Goal: Check status: Check status

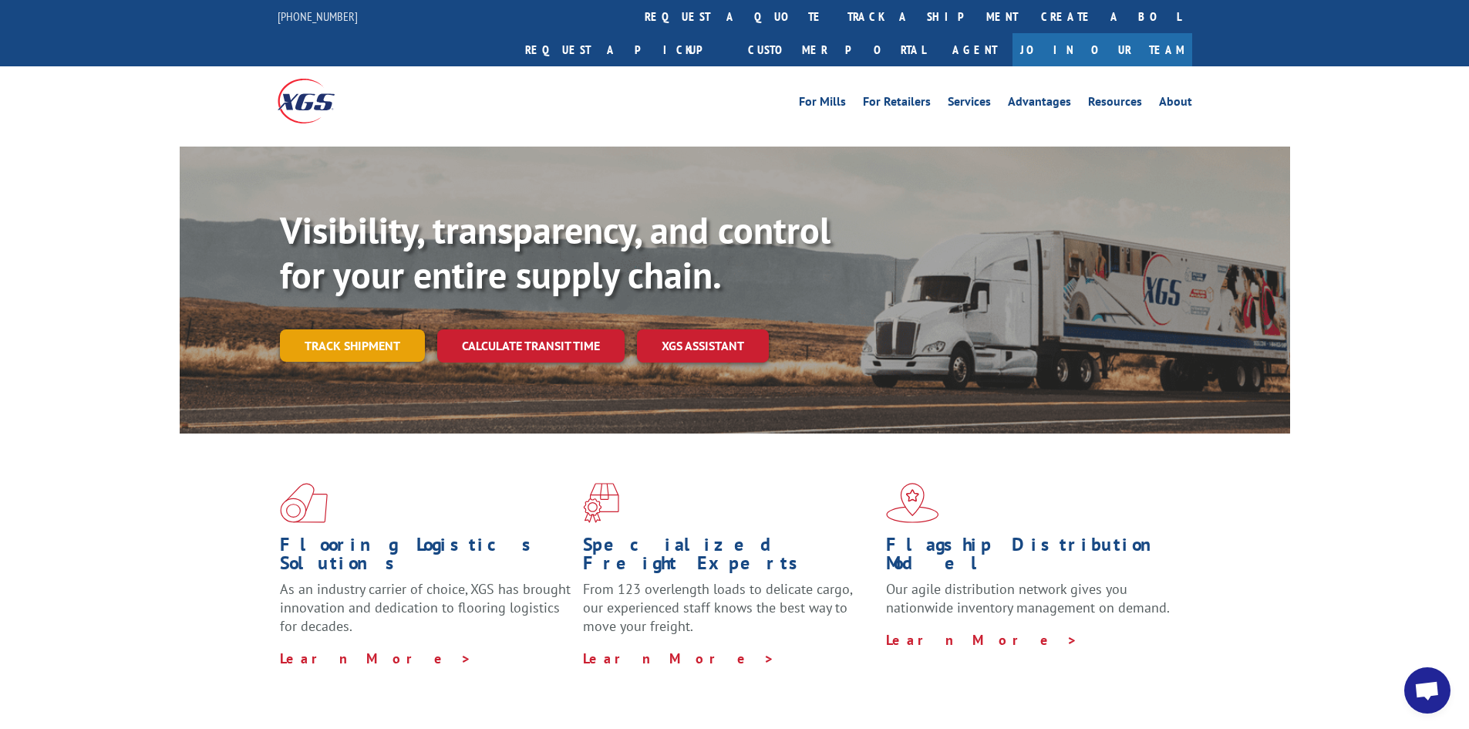
click at [346, 329] on link "Track shipment" at bounding box center [352, 345] width 145 height 32
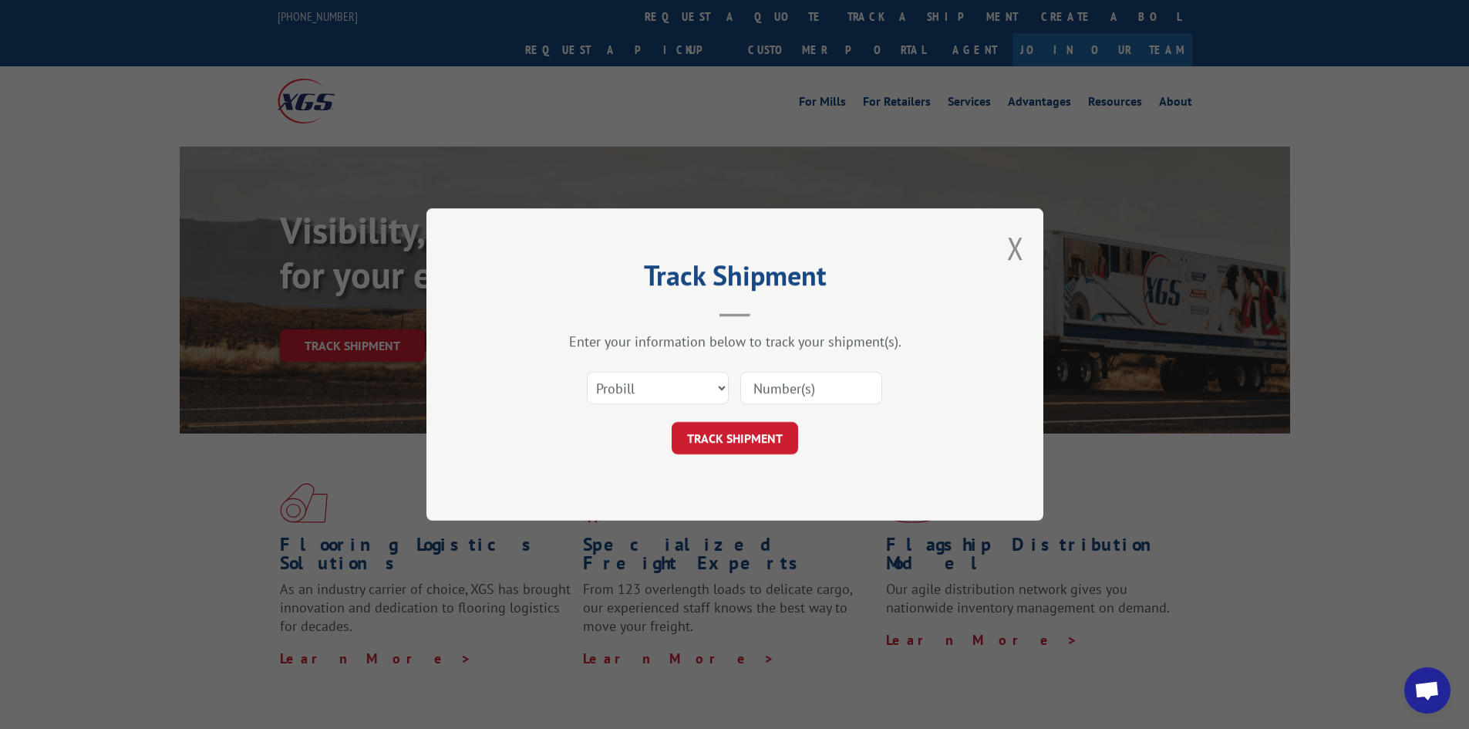
click at [805, 394] on input at bounding box center [811, 388] width 142 height 32
type input "17496985"
click at [733, 438] on button "TRACK SHIPMENT" at bounding box center [735, 438] width 126 height 32
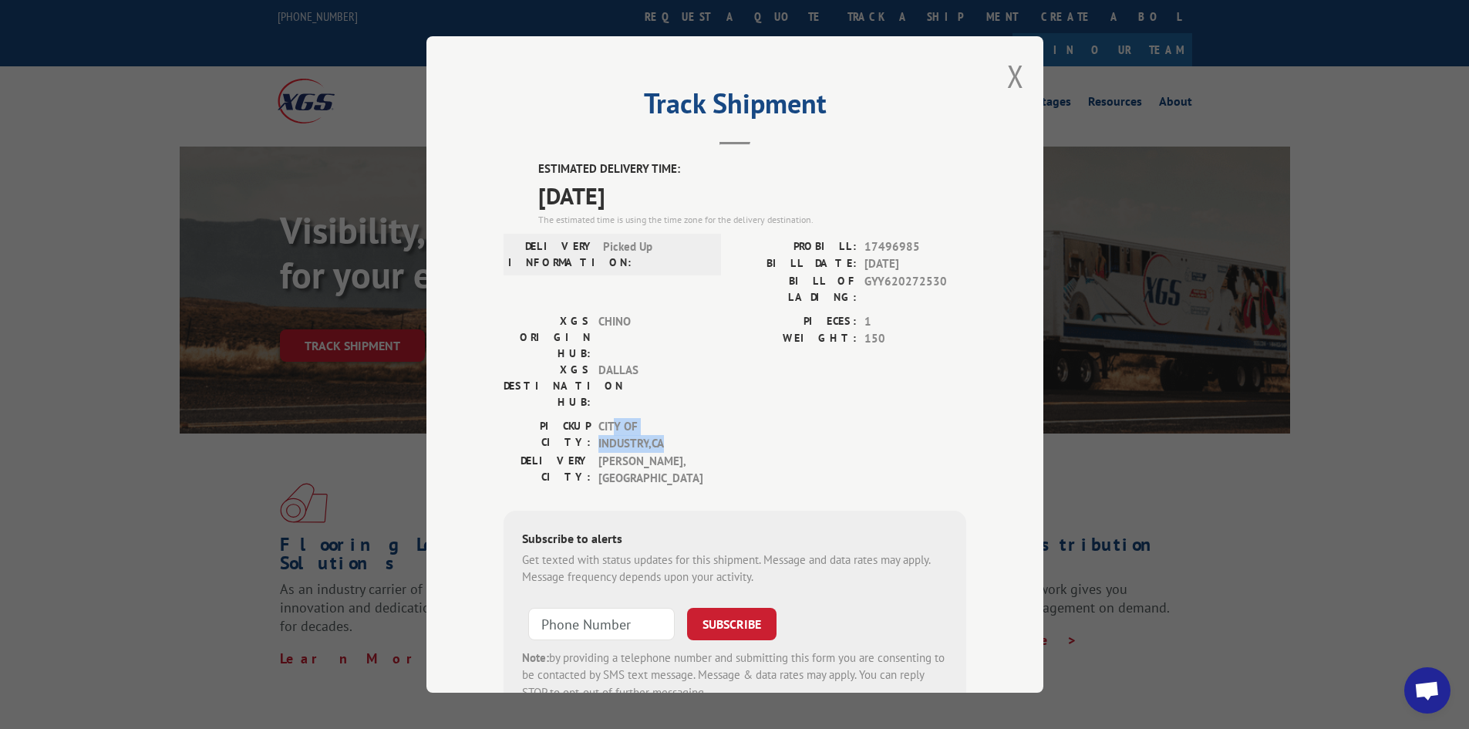
drag, startPoint x: 607, startPoint y: 366, endPoint x: 669, endPoint y: 380, distance: 63.2
click at [669, 418] on span "CITY OF INDUSTRY , [GEOGRAPHIC_DATA]" at bounding box center [651, 435] width 104 height 35
click at [828, 418] on div "[GEOGRAPHIC_DATA]: CITY OF INDUSTRY , [GEOGRAPHIC_DATA] [GEOGRAPHIC_DATA]: [GEO…" at bounding box center [735, 456] width 463 height 77
click at [961, 342] on div "Track Shipment ESTIMATED DELIVERY TIME: [DATE] The estimated time is using the …" at bounding box center [735, 364] width 617 height 656
click at [1007, 88] on button "Close modal" at bounding box center [1015, 76] width 17 height 41
